Goal: Find specific page/section: Find specific page/section

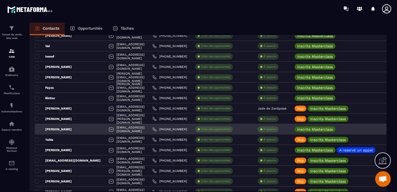
scroll to position [883, 0]
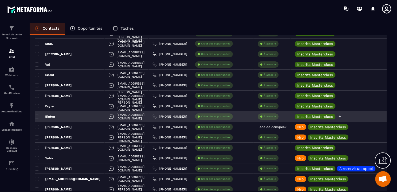
click at [341, 115] on icon at bounding box center [339, 116] width 3 height 3
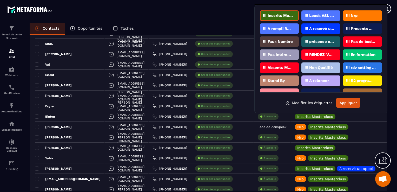
click at [356, 17] on div "Nrp" at bounding box center [362, 15] width 39 height 10
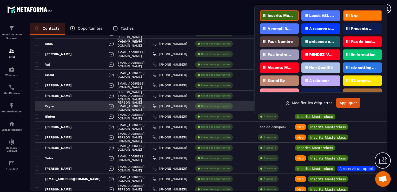
click at [340, 101] on button "Appliquer" at bounding box center [348, 103] width 24 height 10
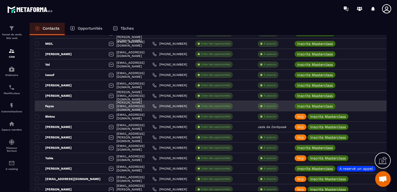
click at [129, 104] on div "[PERSON_NAME][EMAIL_ADDRESS][DOMAIN_NAME]" at bounding box center [127, 106] width 44 height 10
click at [77, 108] on div "Fayza" at bounding box center [70, 106] width 70 height 10
